Goal: Transaction & Acquisition: Download file/media

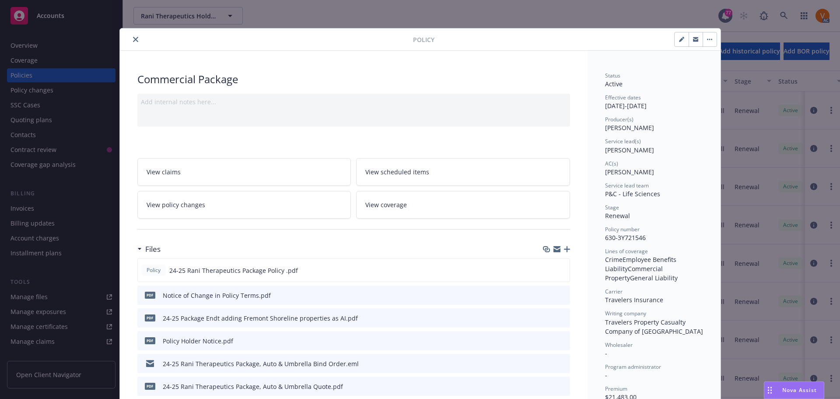
scroll to position [26, 0]
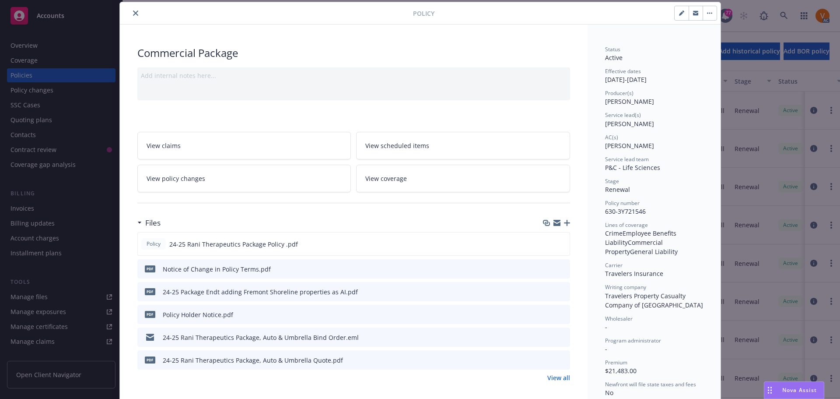
click at [725, 31] on div "Policy Commercial Package Add internal notes here... View claims View scheduled…" at bounding box center [420, 199] width 840 height 399
click at [794, 16] on div "Policy Commercial Package Add internal notes here... View claims View scheduled…" at bounding box center [420, 199] width 840 height 399
click at [133, 11] on icon "close" at bounding box center [135, 13] width 5 height 5
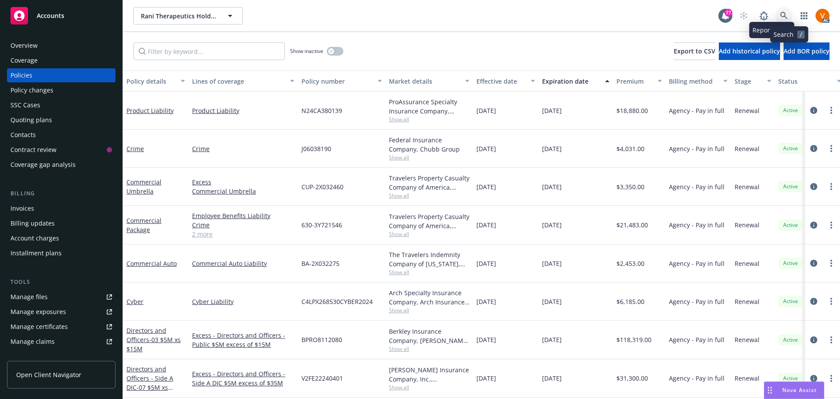
click at [786, 12] on icon at bounding box center [785, 16] width 8 height 8
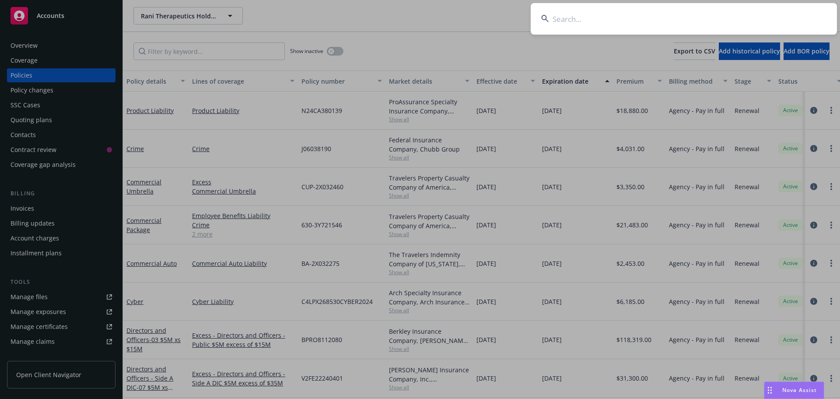
paste input "NPC-1004607-03"
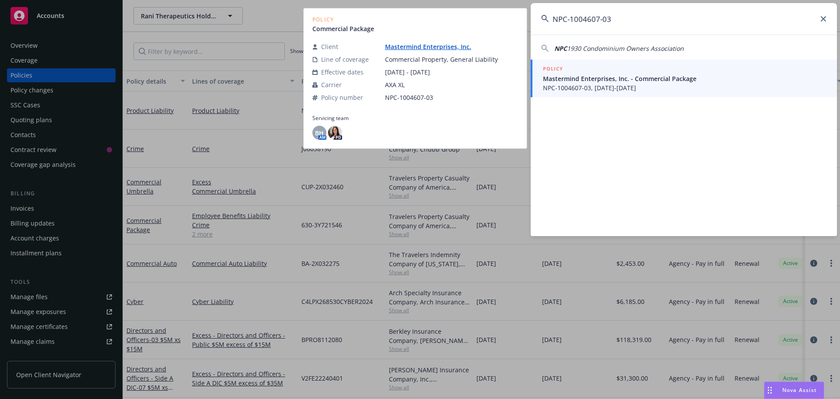
type input "NPC-1004607-03"
click at [594, 77] on span "Mastermind Enterprises, Inc. - Commercial Package" at bounding box center [685, 78] width 284 height 9
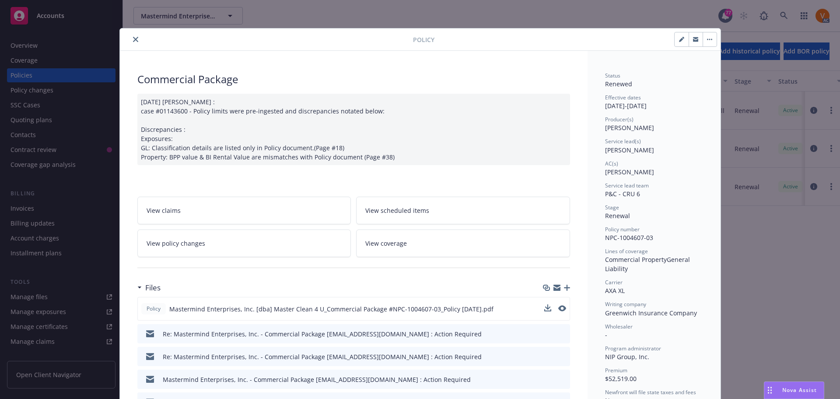
click at [540, 297] on div "Policy Mastermind Enterprises, Inc. [dba] Master Clean 4 U_Commercial Package #…" at bounding box center [353, 309] width 433 height 24
click at [549, 304] on div at bounding box center [556, 308] width 22 height 9
click at [546, 305] on icon "download file" at bounding box center [547, 308] width 7 height 7
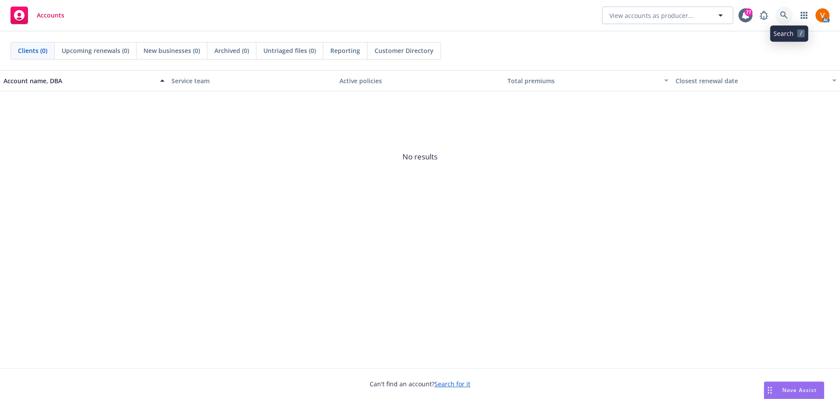
click at [785, 14] on link at bounding box center [785, 16] width 18 height 18
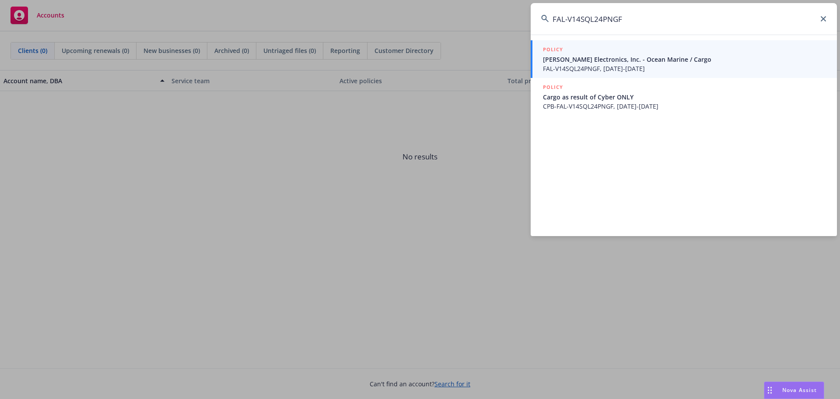
type input "FAL-V14SQL24PNGF"
click at [613, 64] on span "FAL-V14SQL24PNGF, 10/01/2024-10/01/2025" at bounding box center [685, 68] width 284 height 9
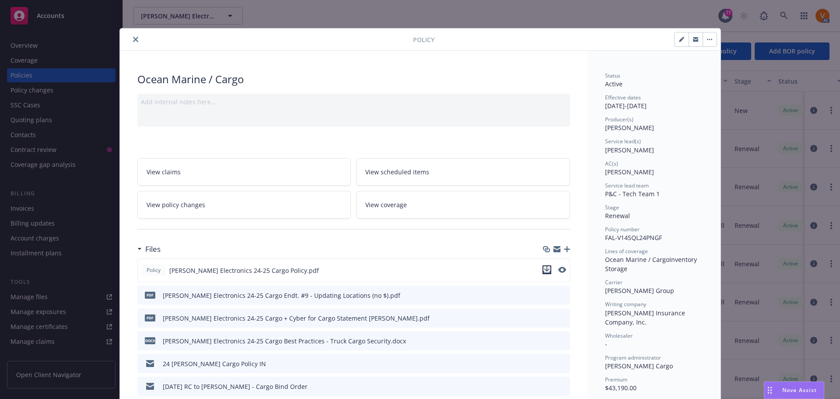
click at [545, 266] on icon "download file" at bounding box center [547, 268] width 6 height 5
click at [133, 39] on icon "close" at bounding box center [135, 39] width 5 height 5
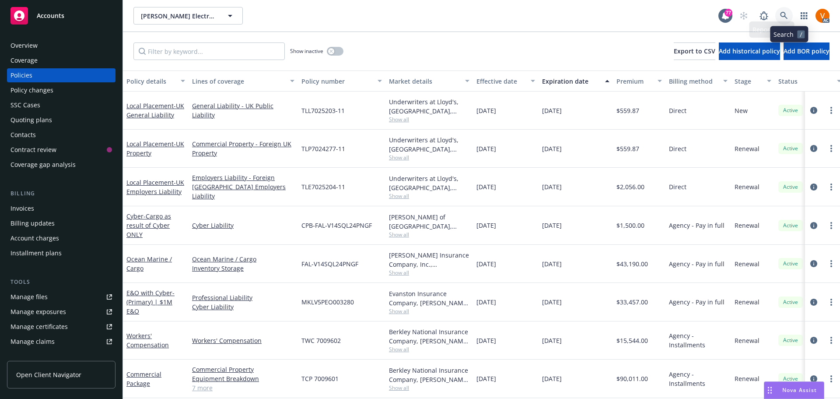
click at [789, 7] on link at bounding box center [785, 16] width 18 height 18
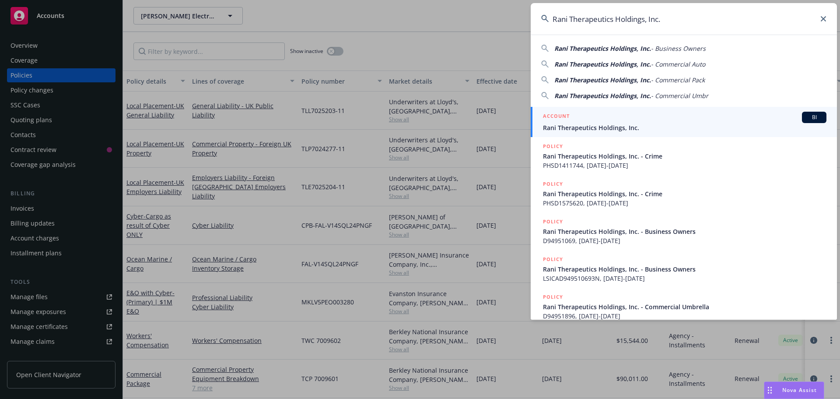
type input "Rani Therapeutics Holdings, Inc."
click at [593, 129] on span "Rani Therapeutics Holdings, Inc." at bounding box center [685, 127] width 284 height 9
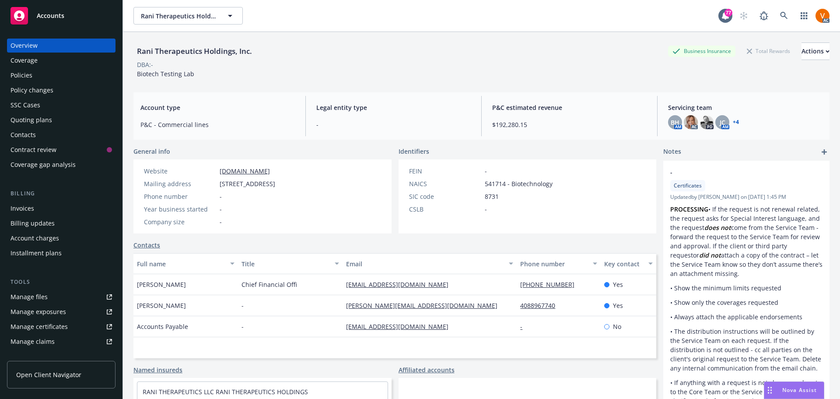
click at [64, 68] on div "Policies" at bounding box center [62, 75] width 102 height 14
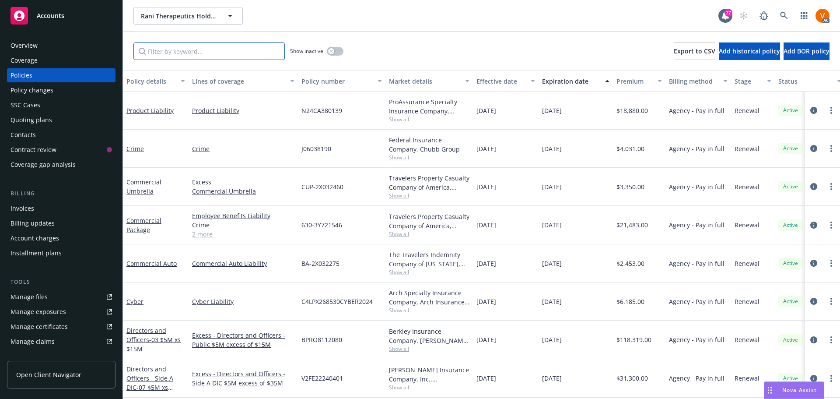
click at [235, 42] on input "Filter by keyword..." at bounding box center [209, 51] width 151 height 18
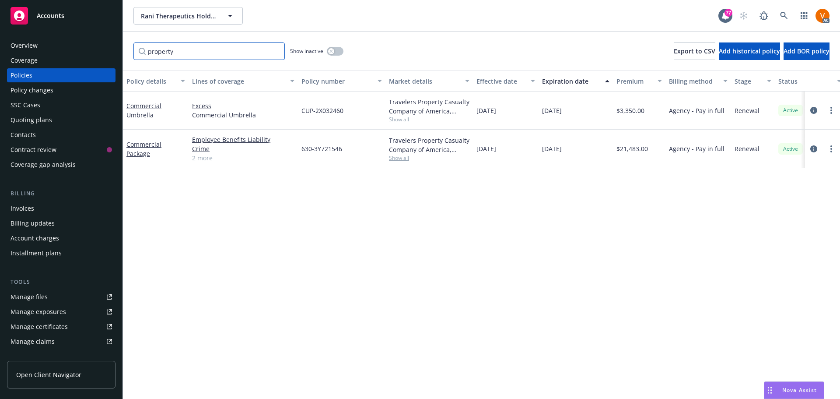
type input "property"
click at [205, 153] on link "2 more" at bounding box center [243, 157] width 102 height 9
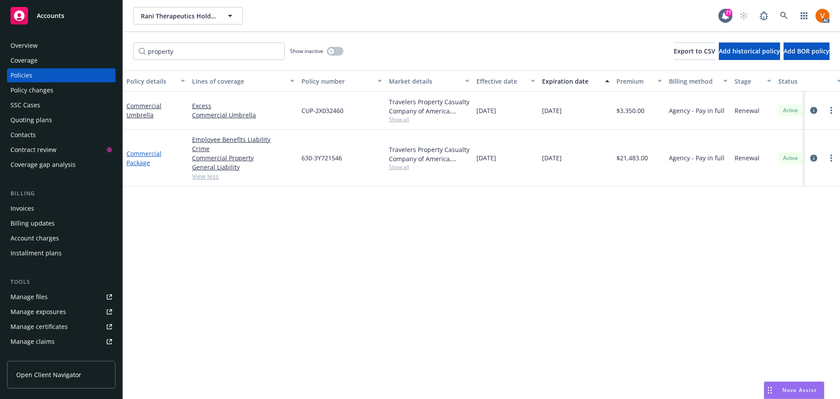
click at [162, 149] on link "Commercial Package" at bounding box center [144, 158] width 35 height 18
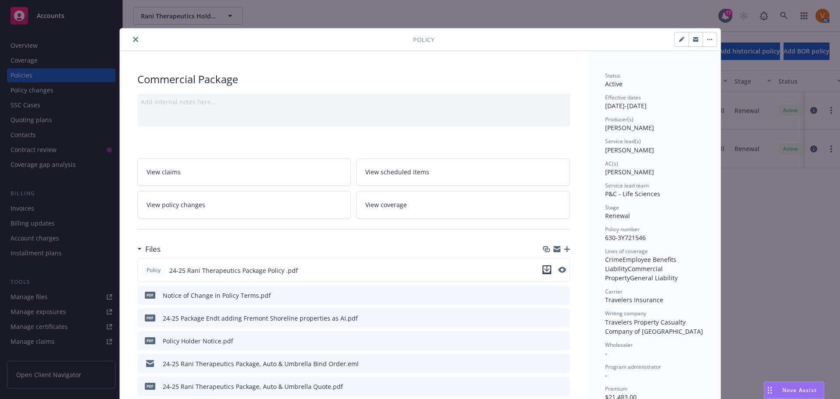
click at [545, 266] on icon "download file" at bounding box center [547, 268] width 6 height 5
